Goal: Transaction & Acquisition: Book appointment/travel/reservation

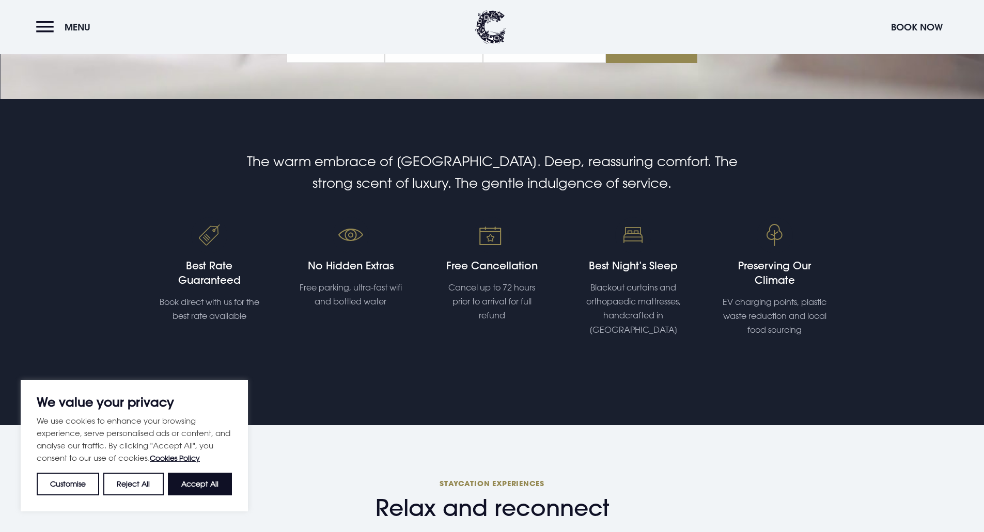
scroll to position [413, 0]
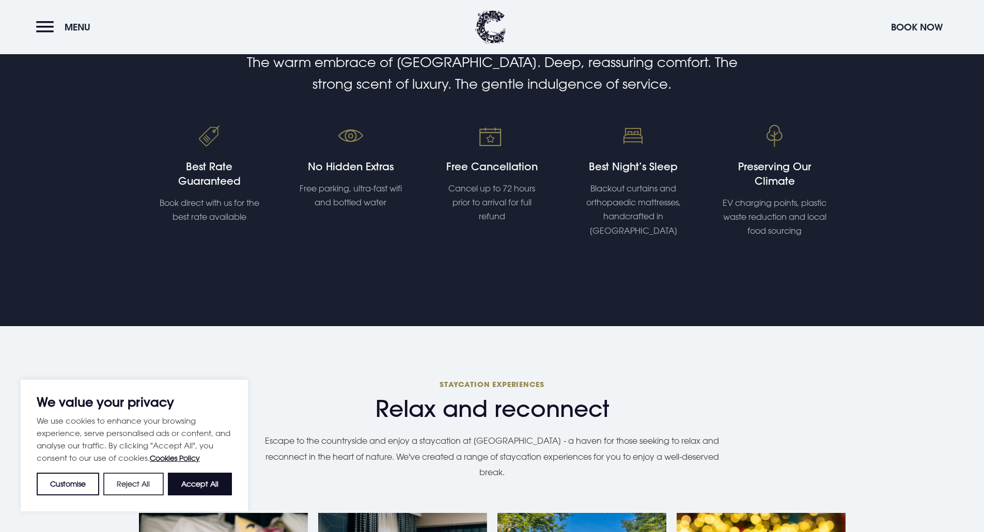
click at [145, 491] on button "Reject All" at bounding box center [133, 484] width 60 height 23
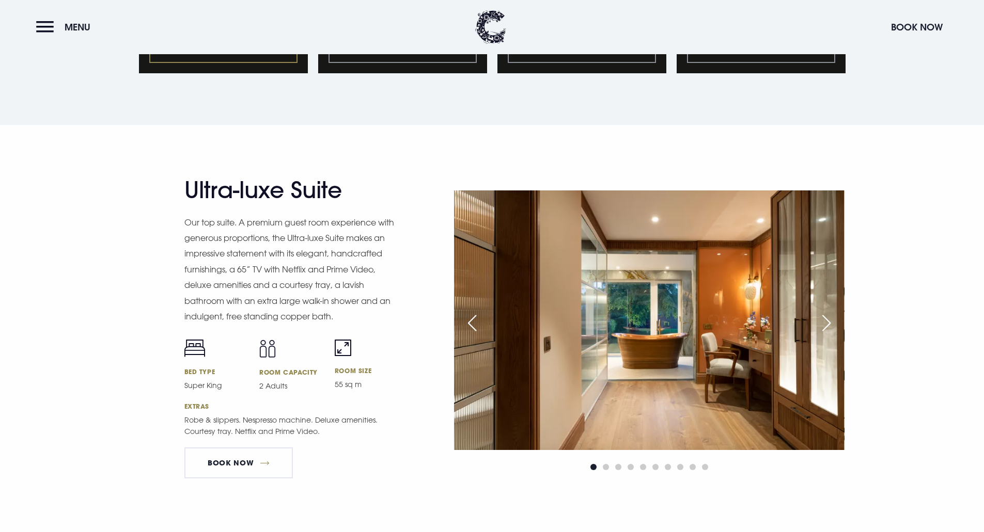
scroll to position [1239, 0]
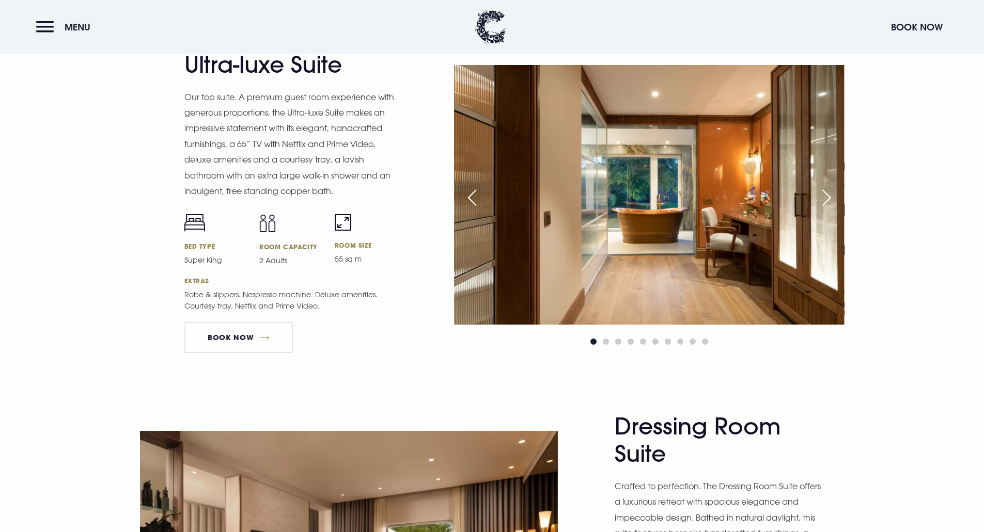
click at [825, 195] on div "Next slide" at bounding box center [826, 197] width 26 height 23
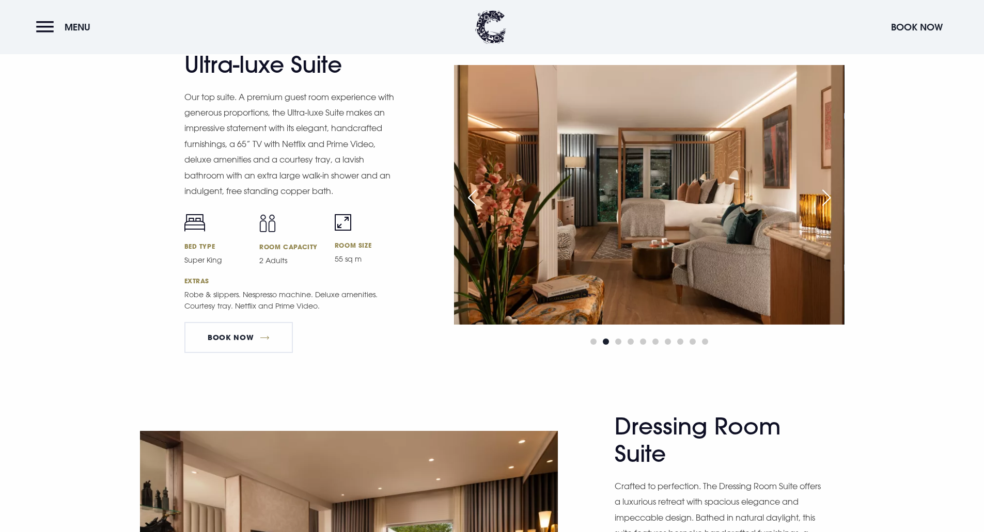
click at [825, 195] on div "Next slide" at bounding box center [826, 197] width 26 height 23
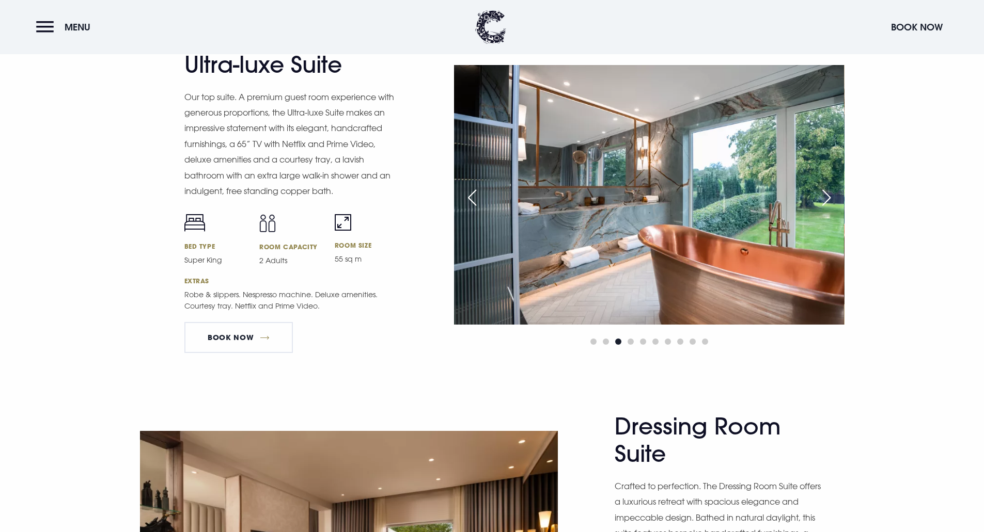
click at [825, 195] on div "Next slide" at bounding box center [826, 197] width 26 height 23
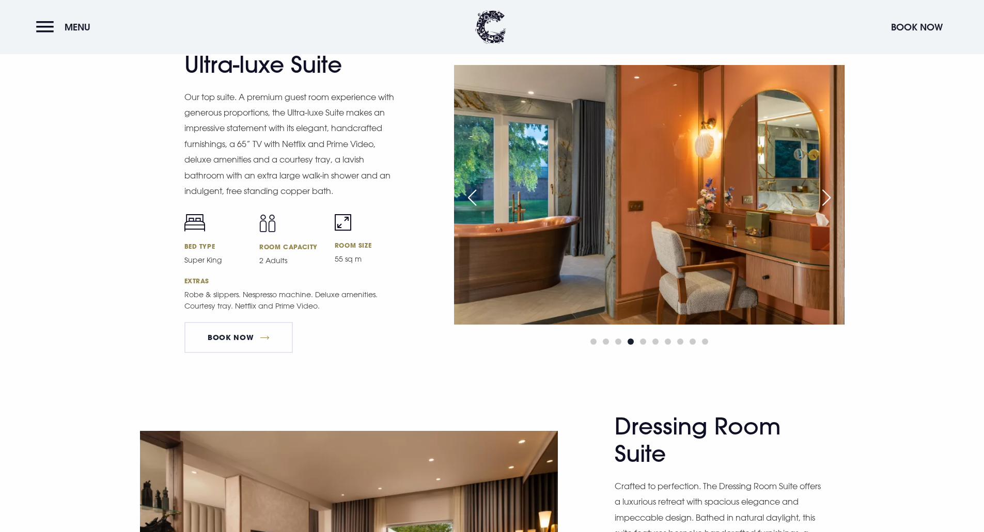
click at [825, 195] on div "Next slide" at bounding box center [826, 197] width 26 height 23
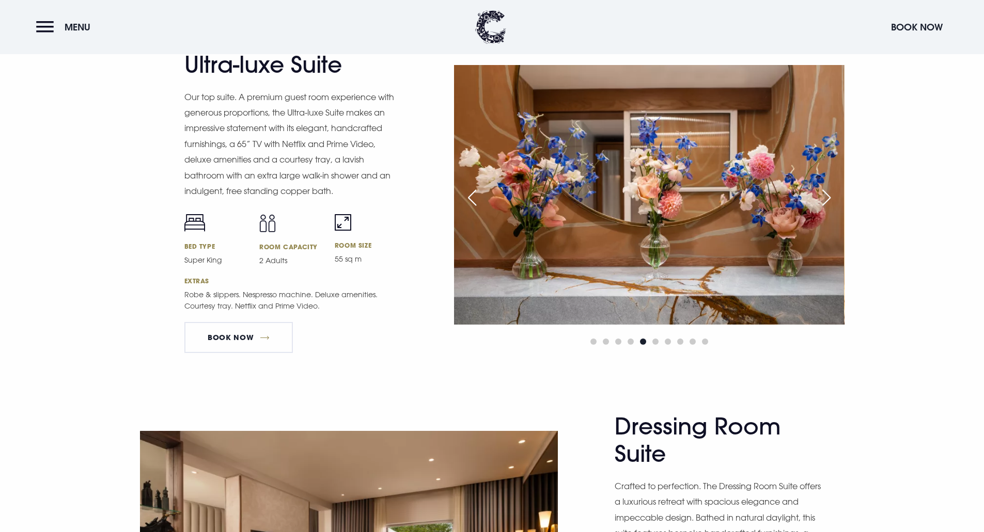
click at [825, 195] on div "Next slide" at bounding box center [826, 197] width 26 height 23
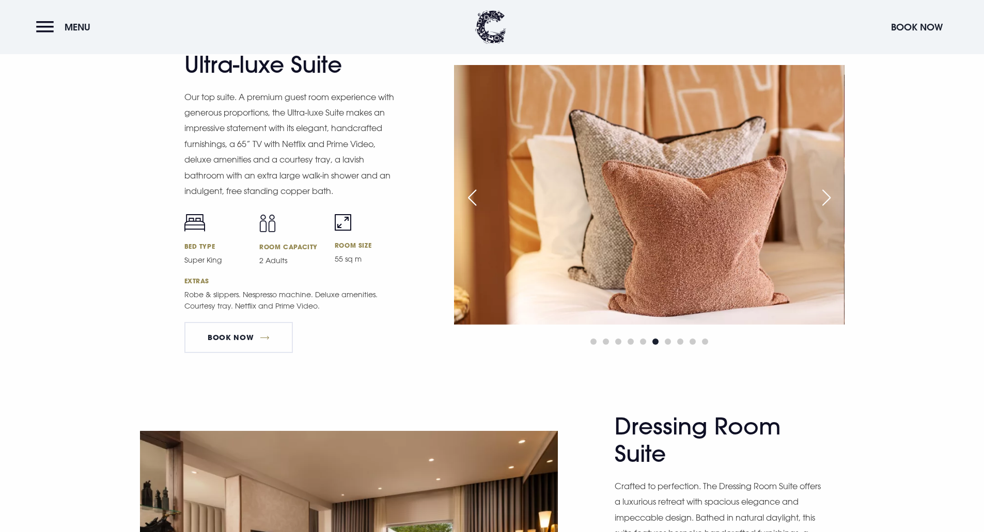
click at [825, 195] on div "Next slide" at bounding box center [826, 197] width 26 height 23
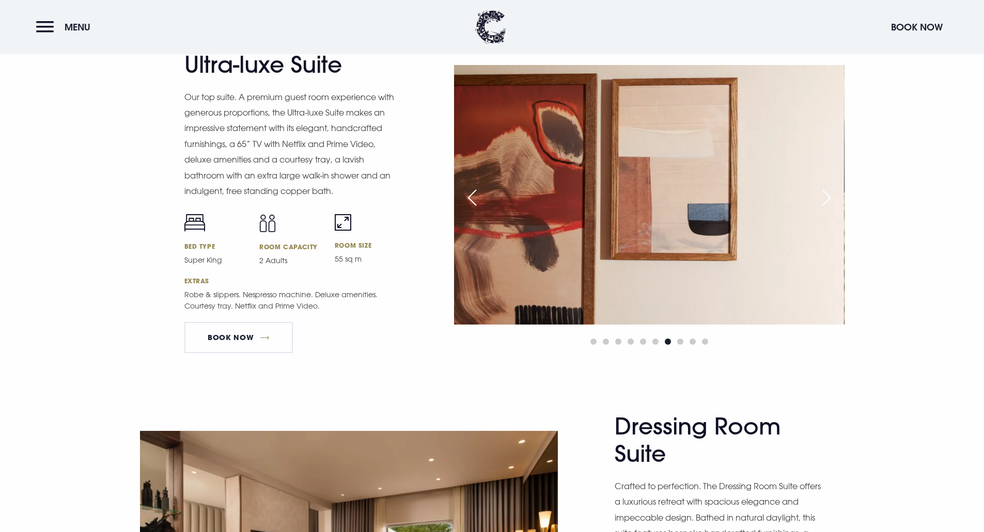
click at [825, 195] on div "Next slide" at bounding box center [826, 197] width 26 height 23
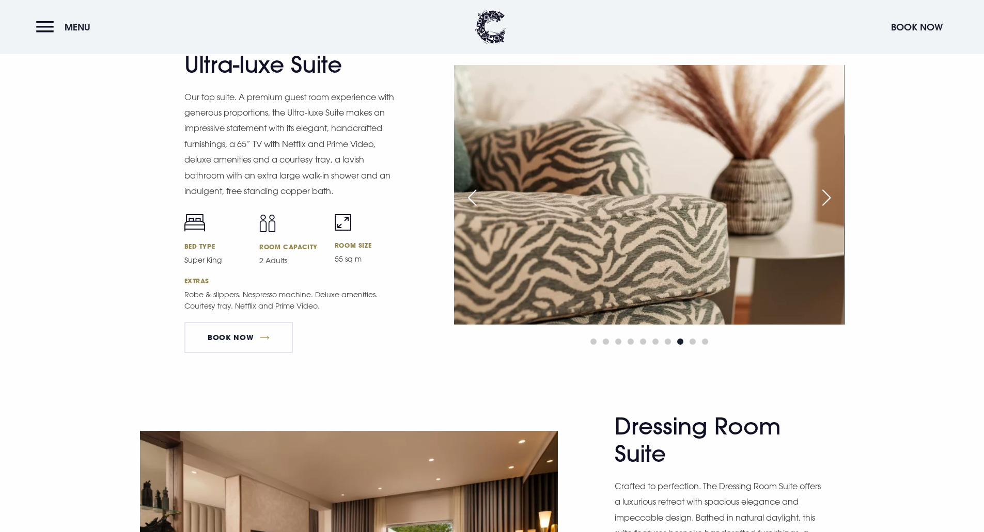
click at [825, 195] on div "Next slide" at bounding box center [826, 197] width 26 height 23
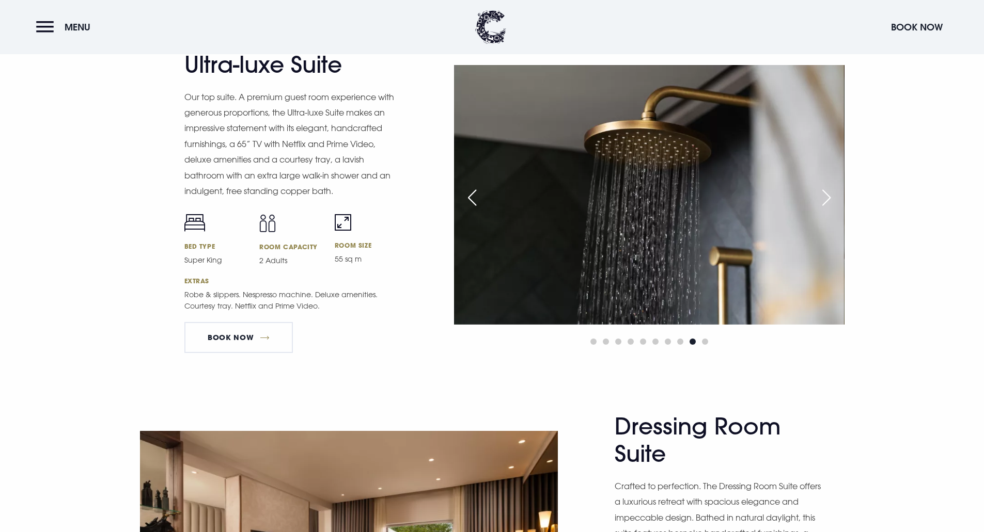
click at [825, 195] on div "Next slide" at bounding box center [826, 197] width 26 height 23
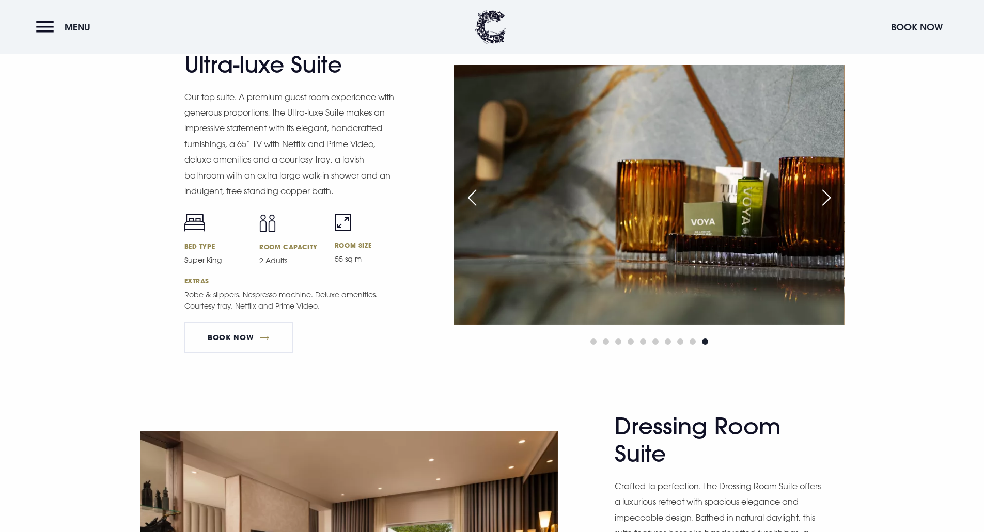
click at [825, 195] on div "Next slide" at bounding box center [826, 197] width 26 height 23
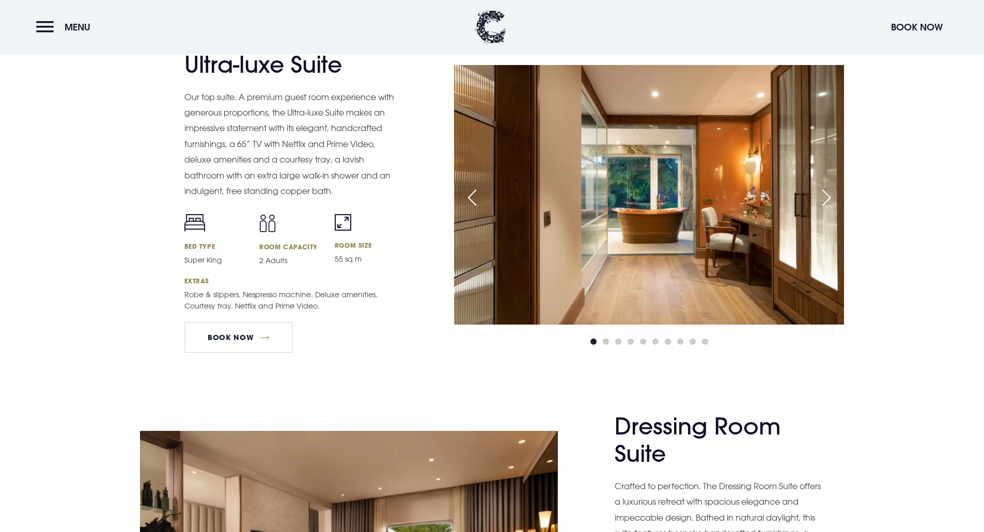
click at [825, 195] on div "Next slide" at bounding box center [826, 197] width 26 height 23
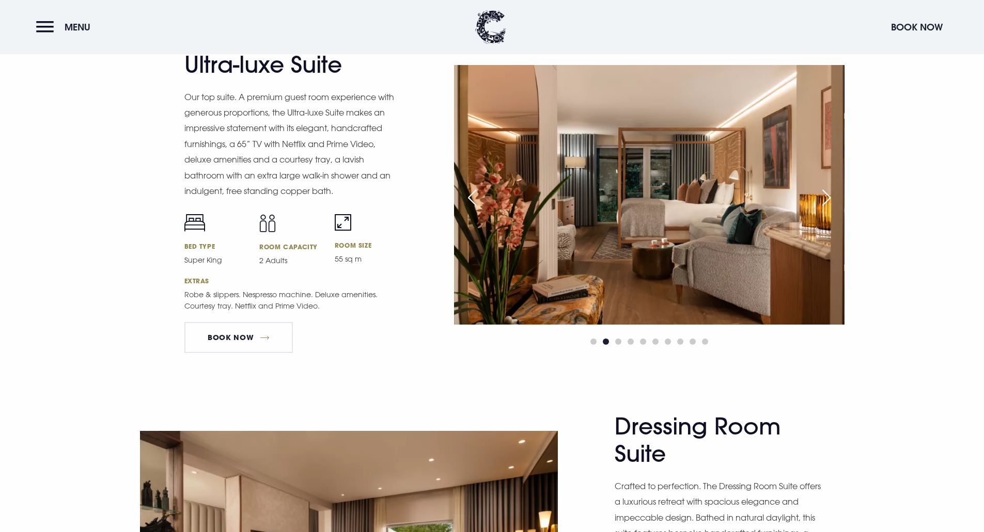
click at [825, 195] on div "Next slide" at bounding box center [826, 197] width 26 height 23
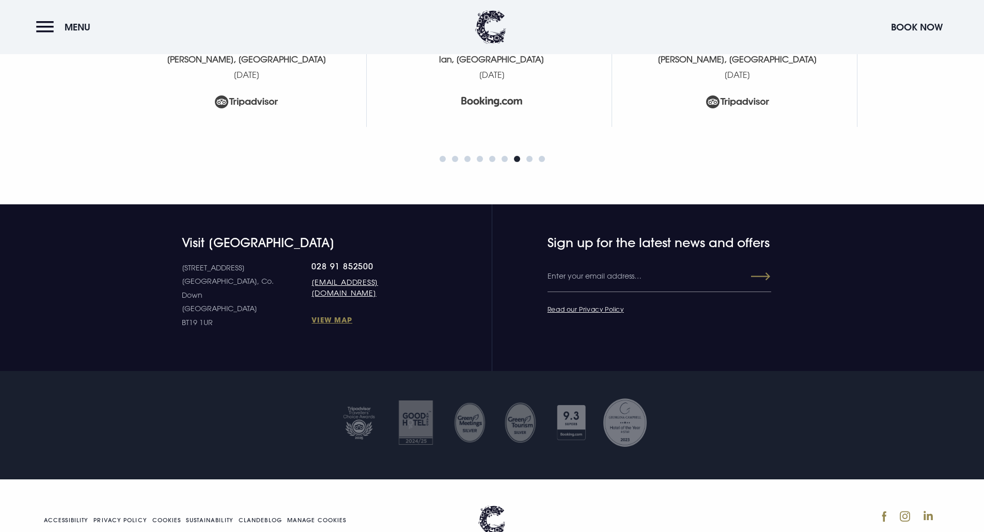
scroll to position [4526, 0]
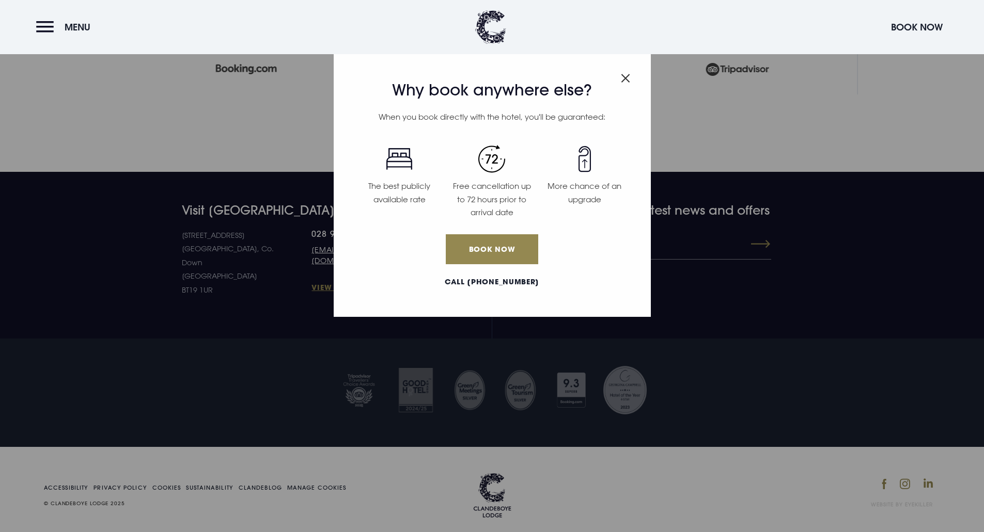
click at [626, 76] on img "Close modal" at bounding box center [625, 78] width 9 height 9
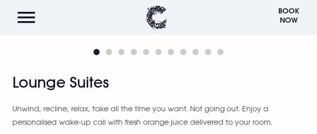
scroll to position [2754, 0]
